Goal: Transaction & Acquisition: Book appointment/travel/reservation

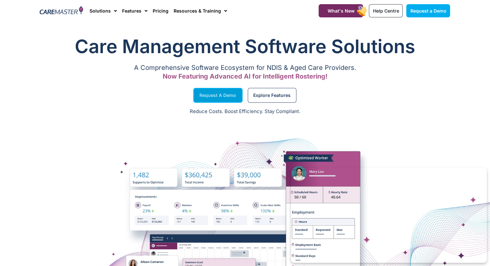
click at [220, 92] on link "Request a Demo" at bounding box center [217, 95] width 49 height 15
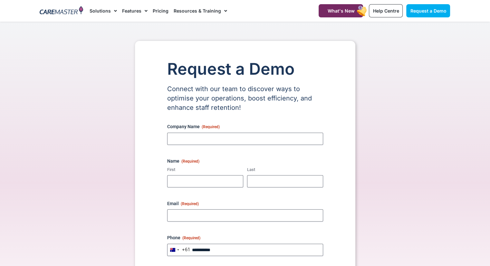
click at [186, 152] on div "Company Name (Required) Name (Required) First Last Email (Required) Phone (Requ…" at bounding box center [245, 213] width 156 height 180
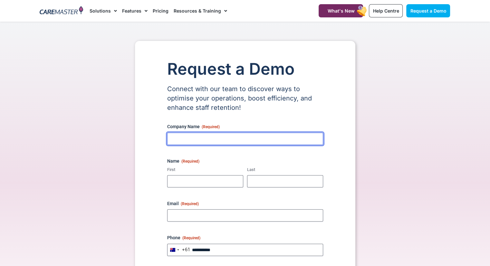
click at [189, 139] on input "Company Name (Required)" at bounding box center [245, 139] width 156 height 12
type input "****"
